Goal: Navigation & Orientation: Find specific page/section

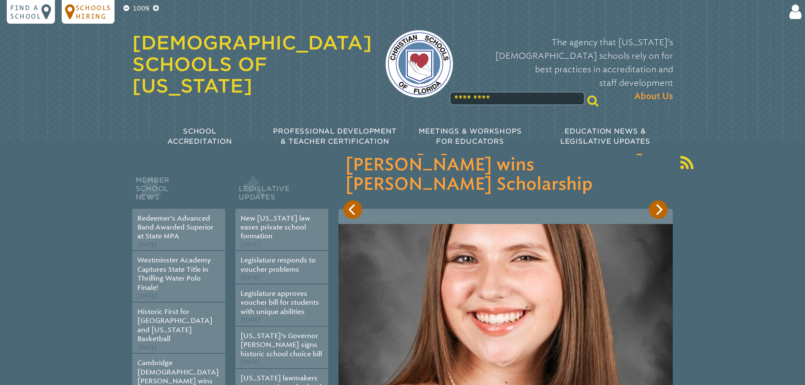
type input "**********"
click at [99, 6] on p "Schools Hiring" at bounding box center [94, 11] width 36 height 17
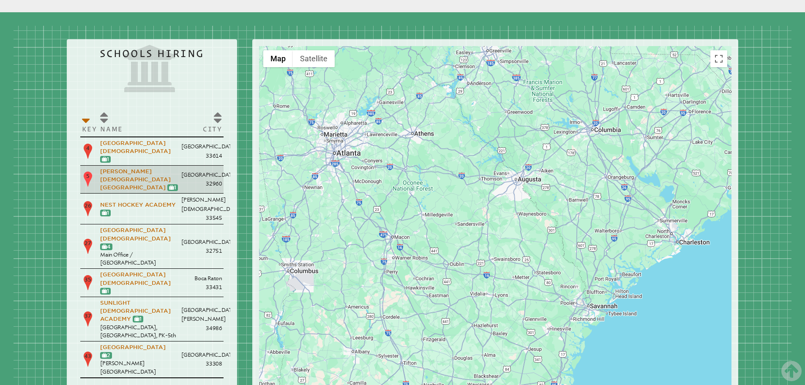
scroll to position [1001, 0]
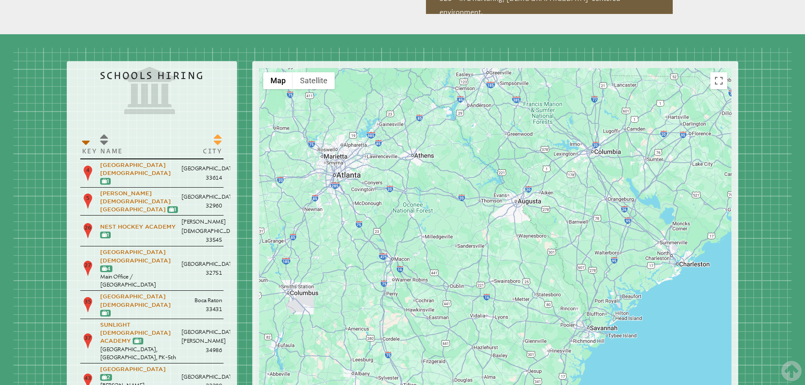
click at [218, 130] on th "City" at bounding box center [202, 144] width 44 height 29
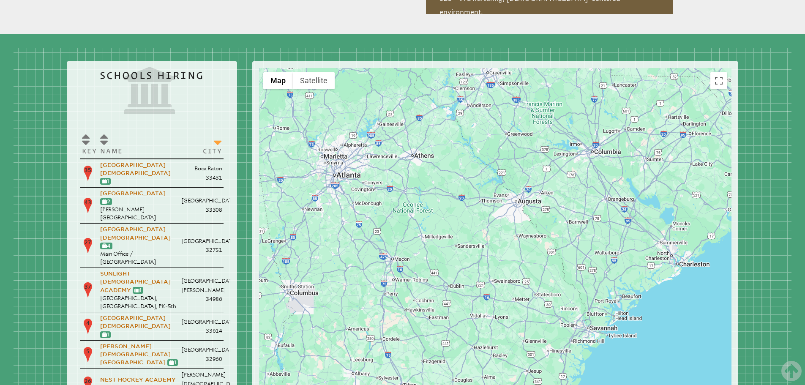
click at [218, 130] on th "City" at bounding box center [202, 144] width 44 height 29
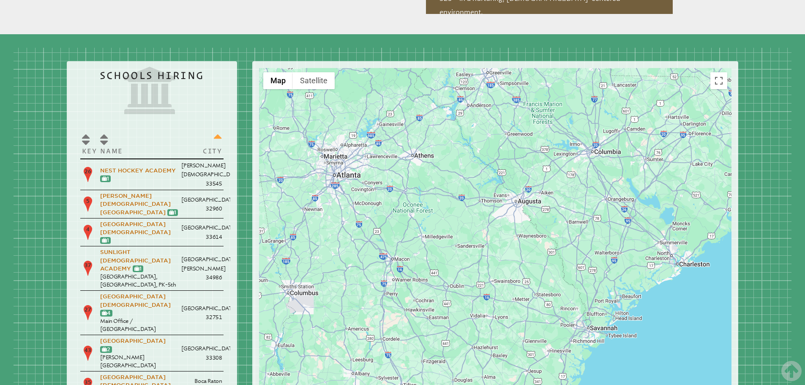
click at [218, 130] on th "City" at bounding box center [202, 144] width 44 height 29
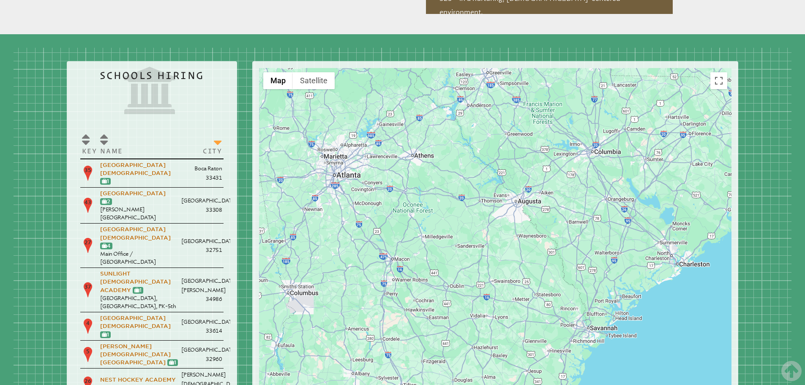
click at [218, 130] on th "City" at bounding box center [202, 144] width 44 height 29
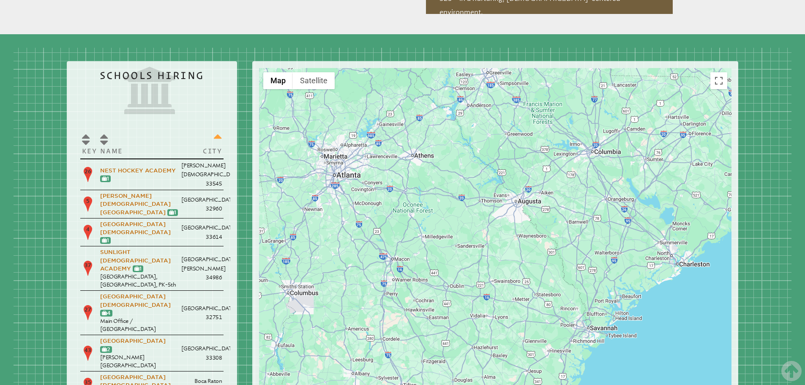
click at [218, 130] on th "City" at bounding box center [202, 144] width 44 height 29
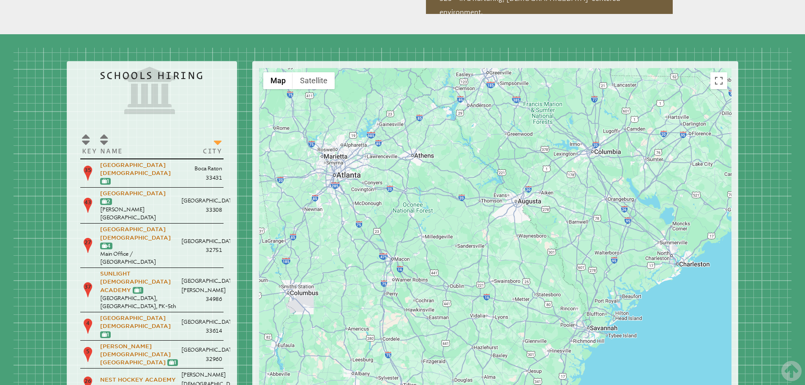
click at [218, 130] on th "City" at bounding box center [202, 144] width 44 height 29
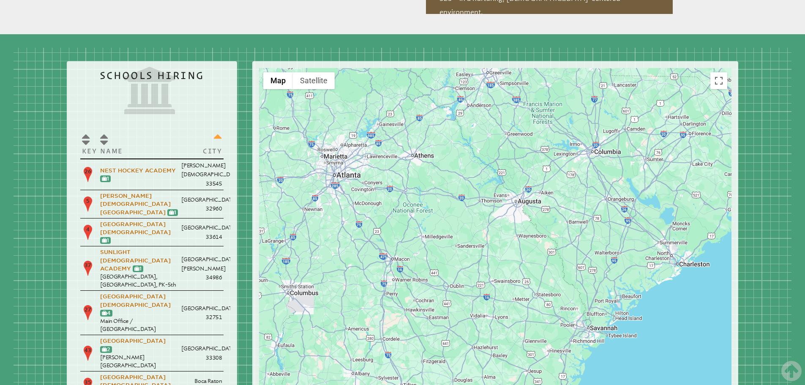
click at [218, 130] on th "City" at bounding box center [202, 144] width 44 height 29
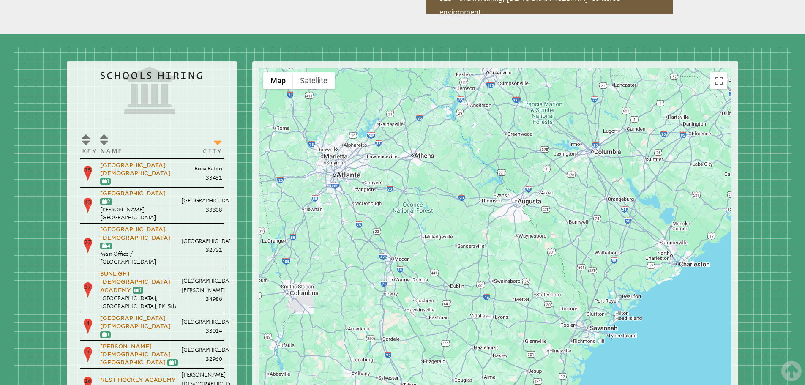
click at [218, 130] on th "City" at bounding box center [202, 144] width 44 height 29
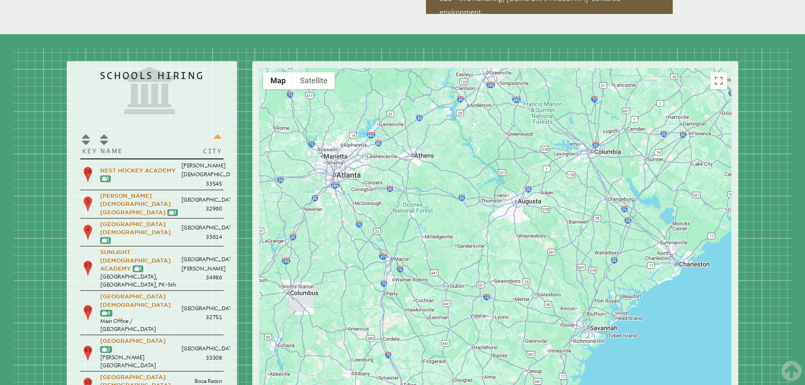
click at [218, 130] on th "City" at bounding box center [202, 144] width 44 height 29
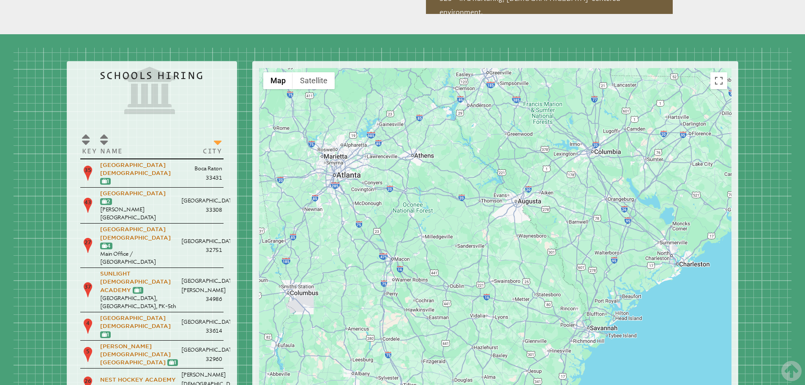
click at [218, 130] on th "City" at bounding box center [202, 144] width 44 height 29
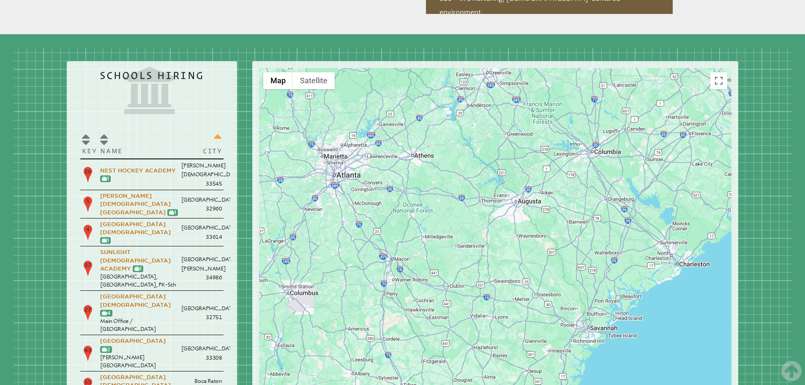
click at [218, 130] on th "City" at bounding box center [202, 144] width 44 height 29
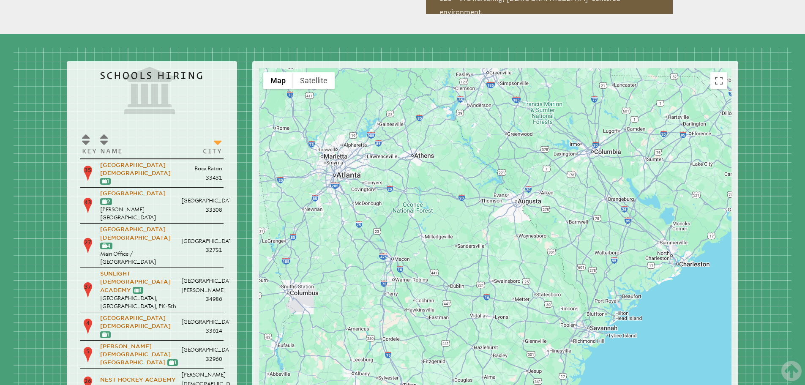
click at [218, 130] on th "City" at bounding box center [202, 144] width 44 height 29
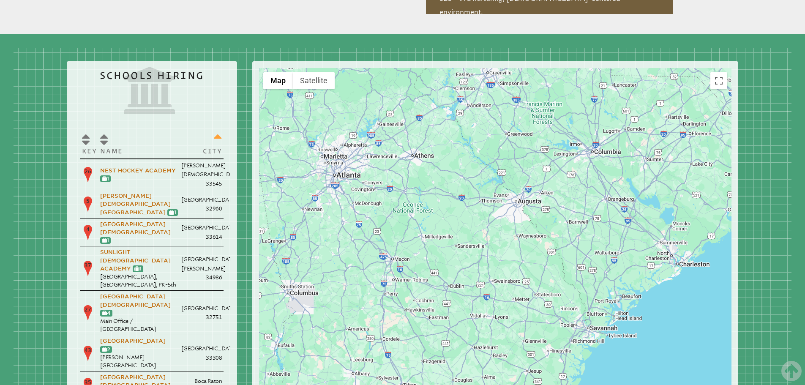
click at [218, 130] on th "City" at bounding box center [202, 144] width 44 height 29
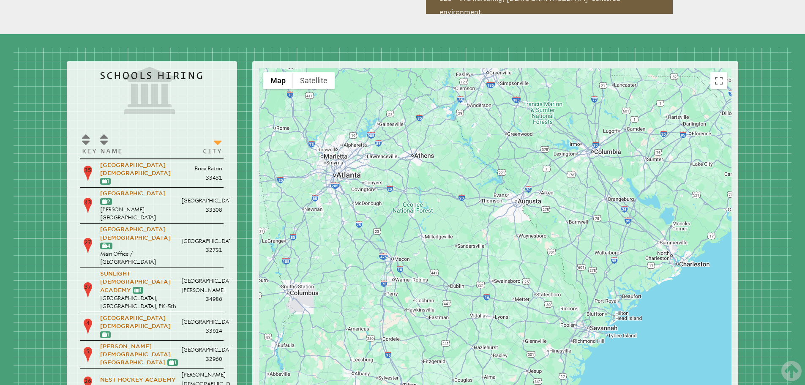
click at [218, 130] on th "City" at bounding box center [202, 144] width 44 height 29
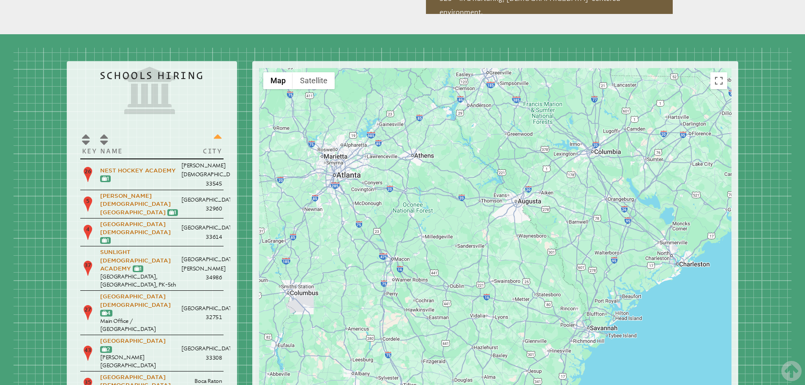
click at [218, 130] on th "City" at bounding box center [202, 144] width 44 height 29
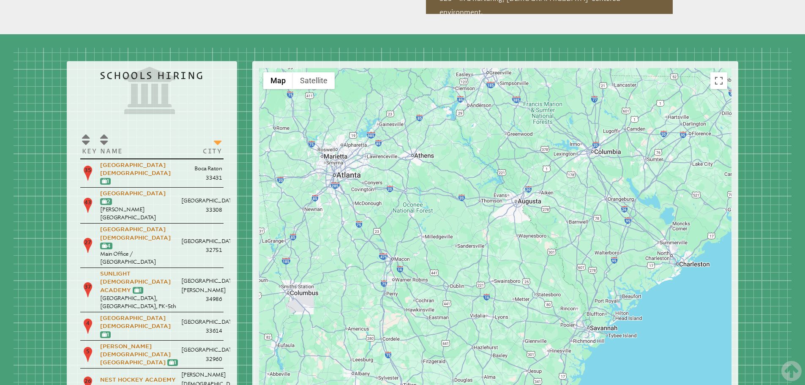
click at [218, 130] on th "City" at bounding box center [202, 144] width 44 height 29
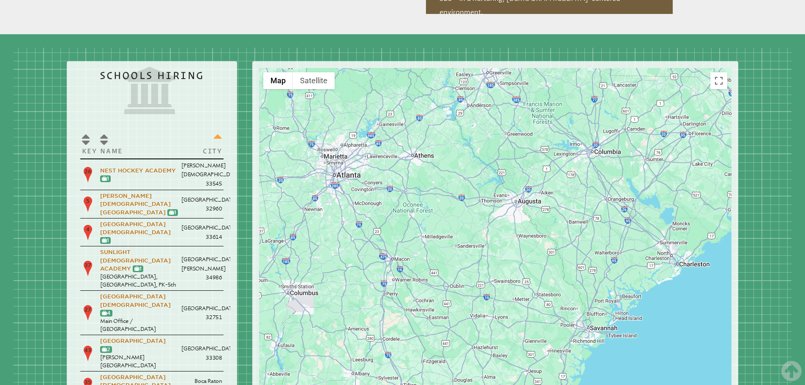
click at [218, 130] on th "City" at bounding box center [202, 144] width 44 height 29
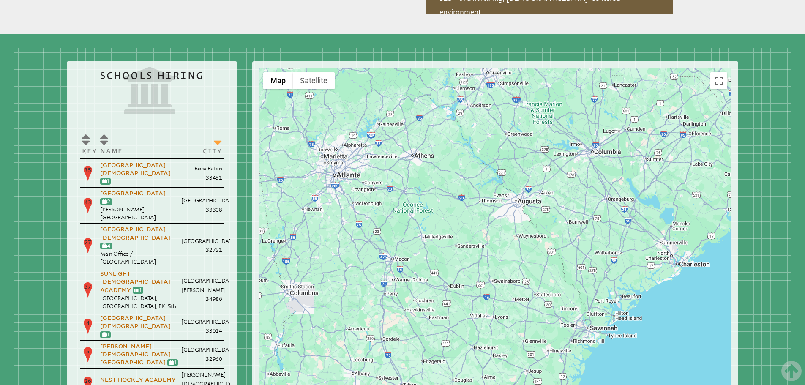
click at [218, 130] on th "City" at bounding box center [202, 144] width 44 height 29
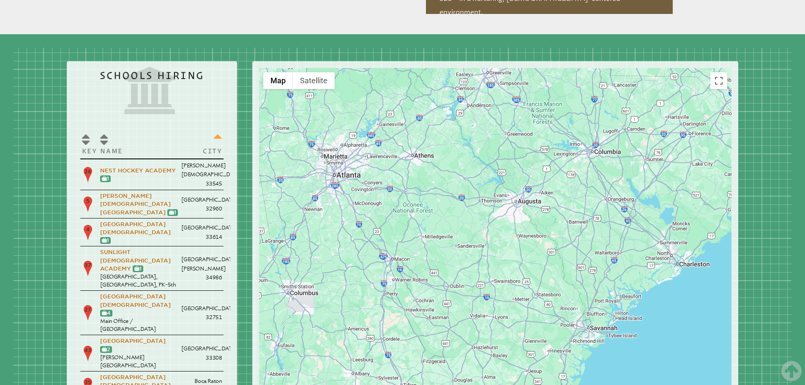
click at [218, 130] on th "City" at bounding box center [202, 144] width 44 height 29
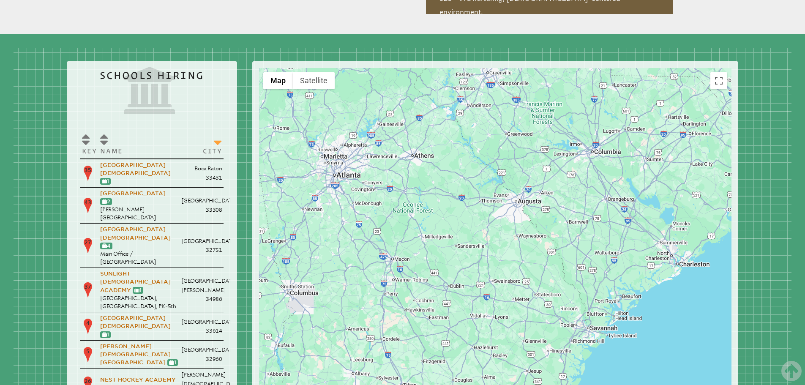
click at [218, 130] on th "City" at bounding box center [202, 144] width 44 height 29
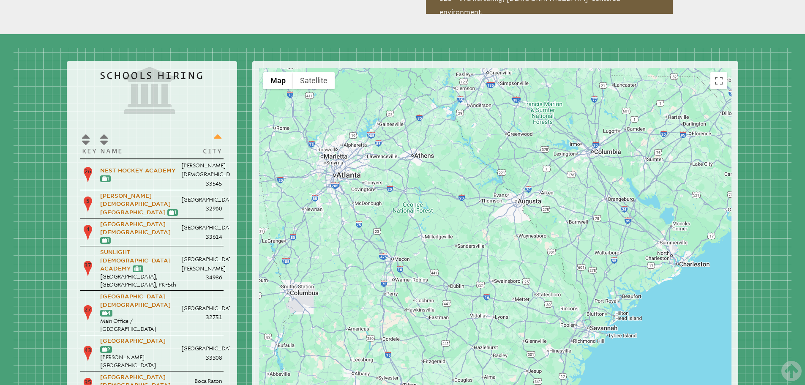
click at [218, 130] on th "City" at bounding box center [202, 144] width 44 height 29
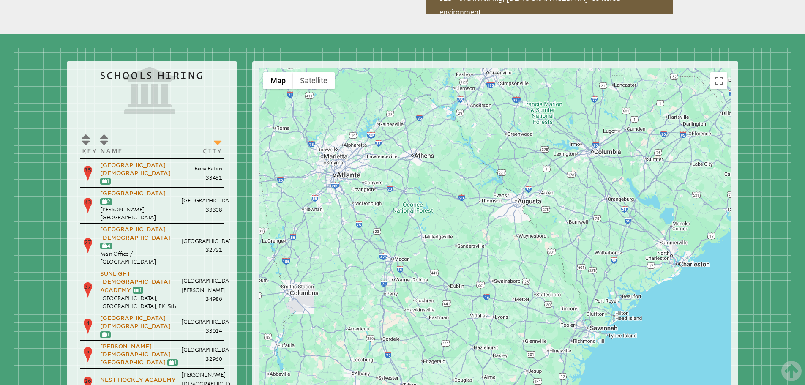
click at [218, 130] on th "City" at bounding box center [202, 144] width 44 height 29
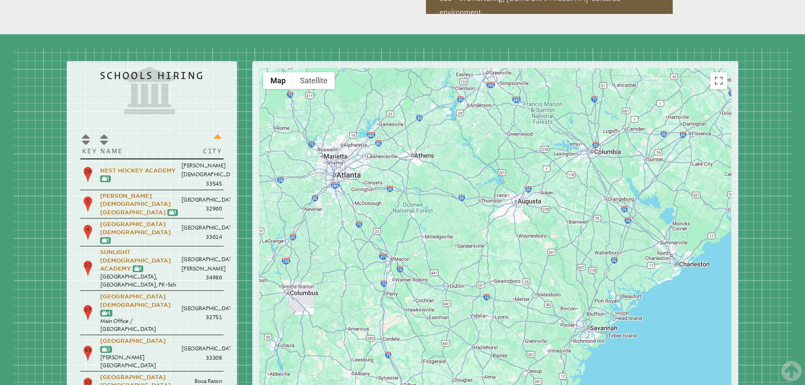
click at [218, 130] on th "City" at bounding box center [202, 144] width 44 height 29
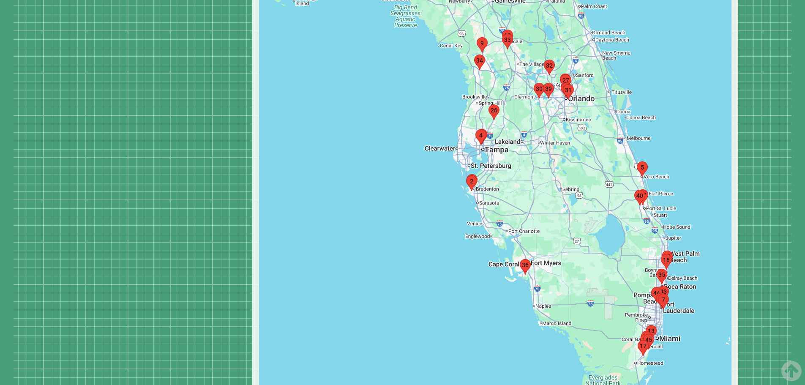
scroll to position [1488, 0]
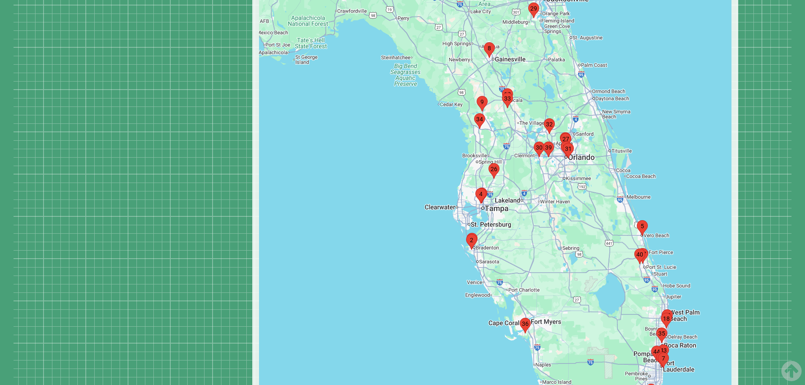
click at [474, 113] on area "marker34" at bounding box center [474, 113] width 0 height 0
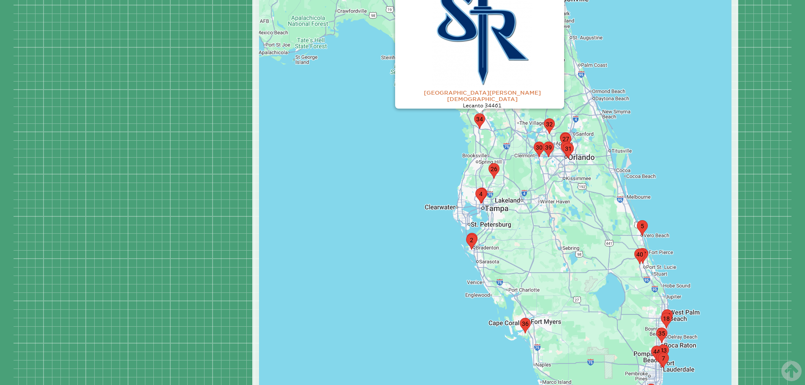
click at [476, 83] on link "[GEOGRAPHIC_DATA][PERSON_NAME][DEMOGRAPHIC_DATA]" at bounding box center [482, 92] width 117 height 19
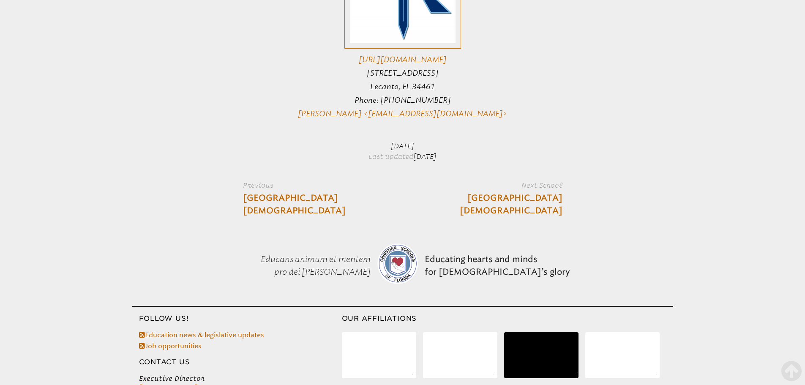
scroll to position [1479, 0]
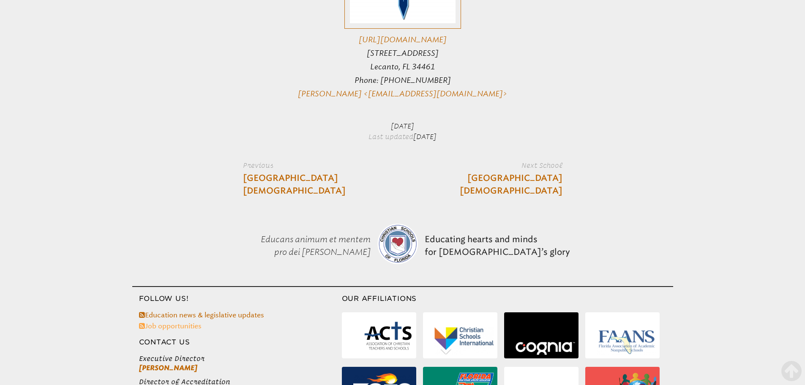
type input "**********"
click at [190, 322] on link "Job opportunities" at bounding box center [170, 326] width 63 height 8
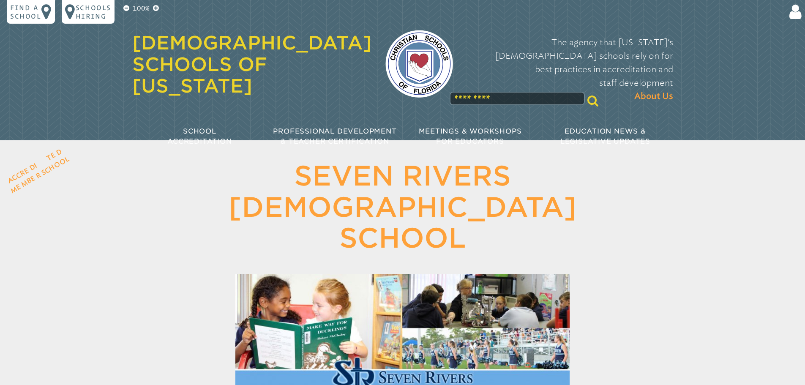
scroll to position [1481, 0]
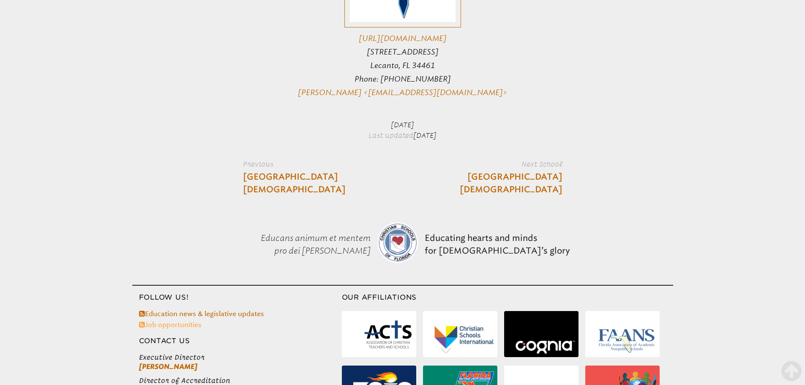
click at [150, 321] on link "Job opportunities" at bounding box center [170, 325] width 63 height 8
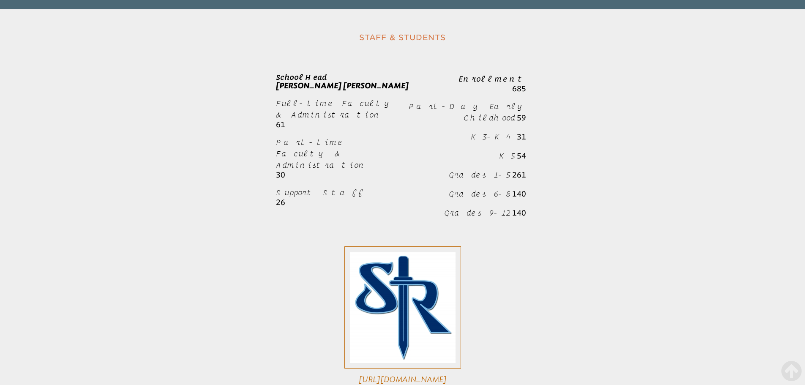
scroll to position [1220, 0]
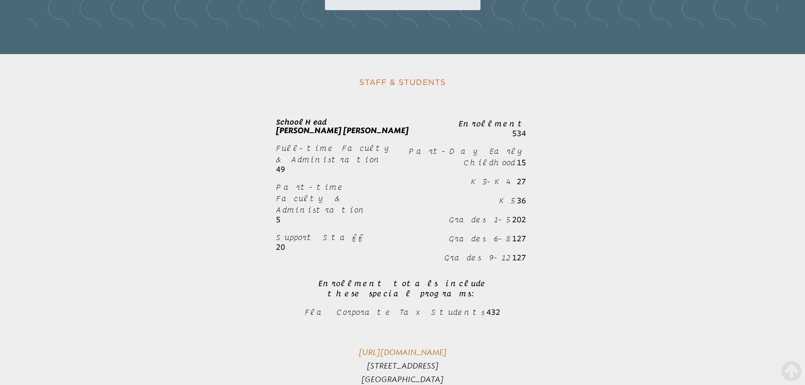
scroll to position [1141, 0]
